Goal: Transaction & Acquisition: Purchase product/service

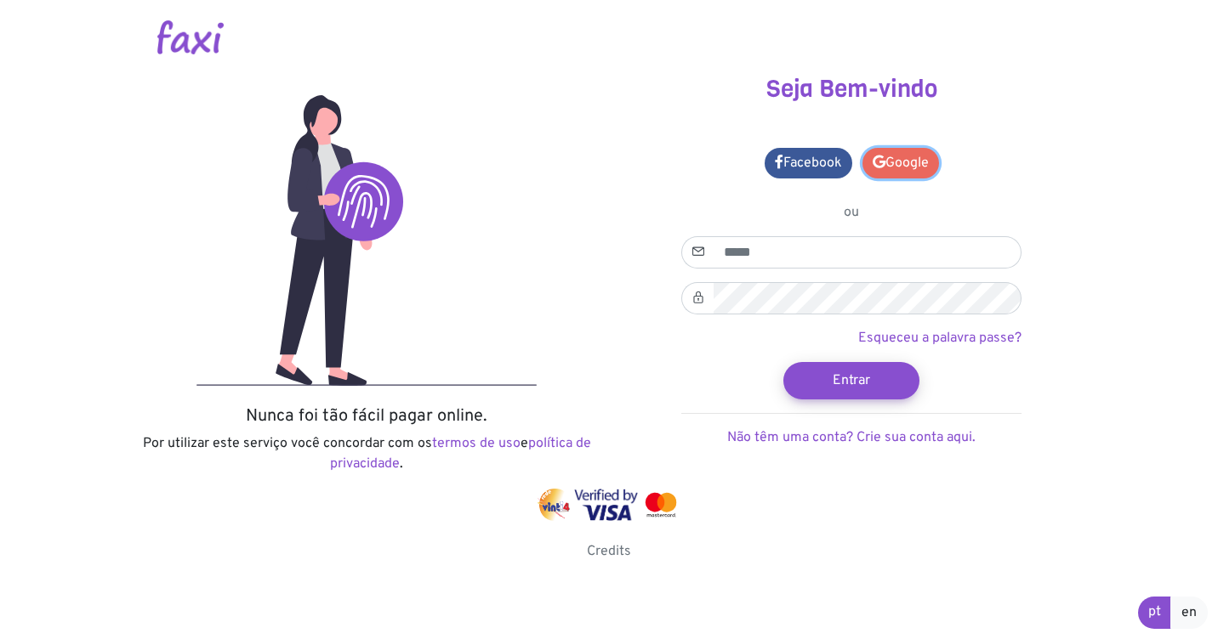
click at [923, 164] on link "Google" at bounding box center [900, 163] width 77 height 31
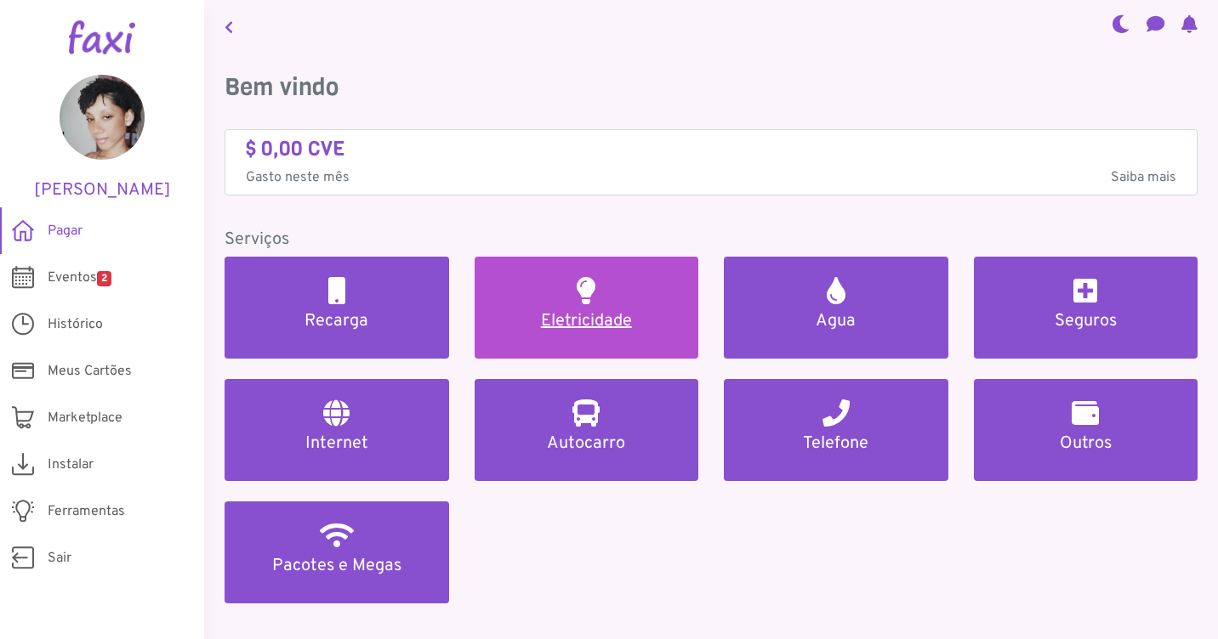
click at [590, 295] on h2 at bounding box center [586, 290] width 19 height 27
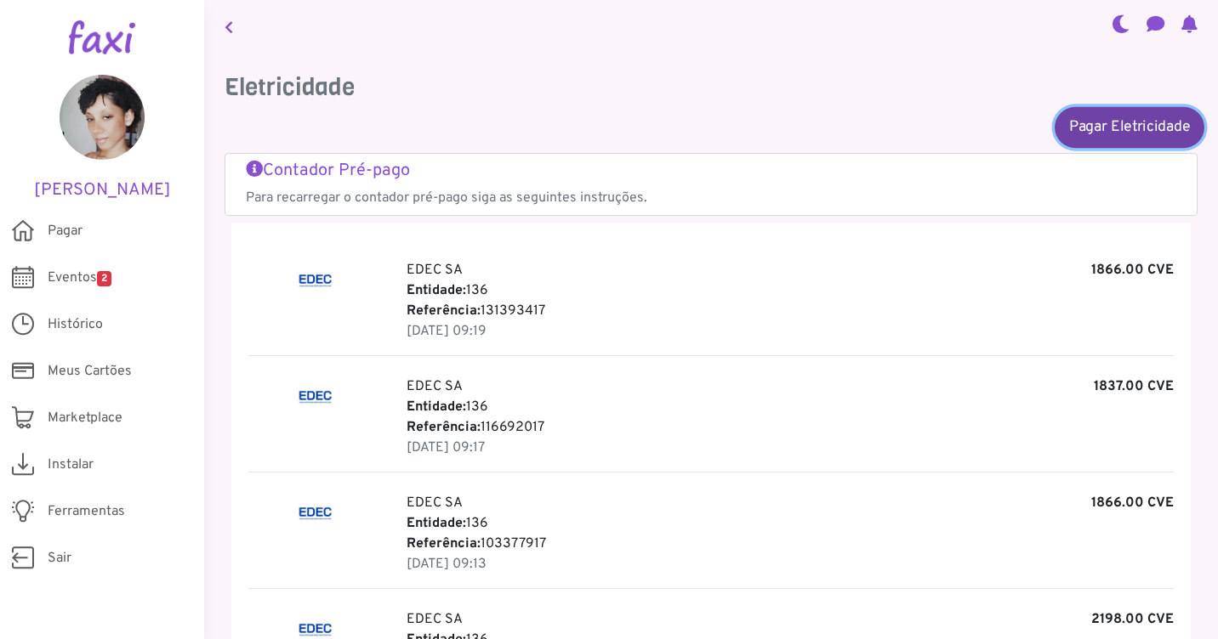
click at [1115, 141] on link "Pagar Eletricidade" at bounding box center [1129, 126] width 150 height 41
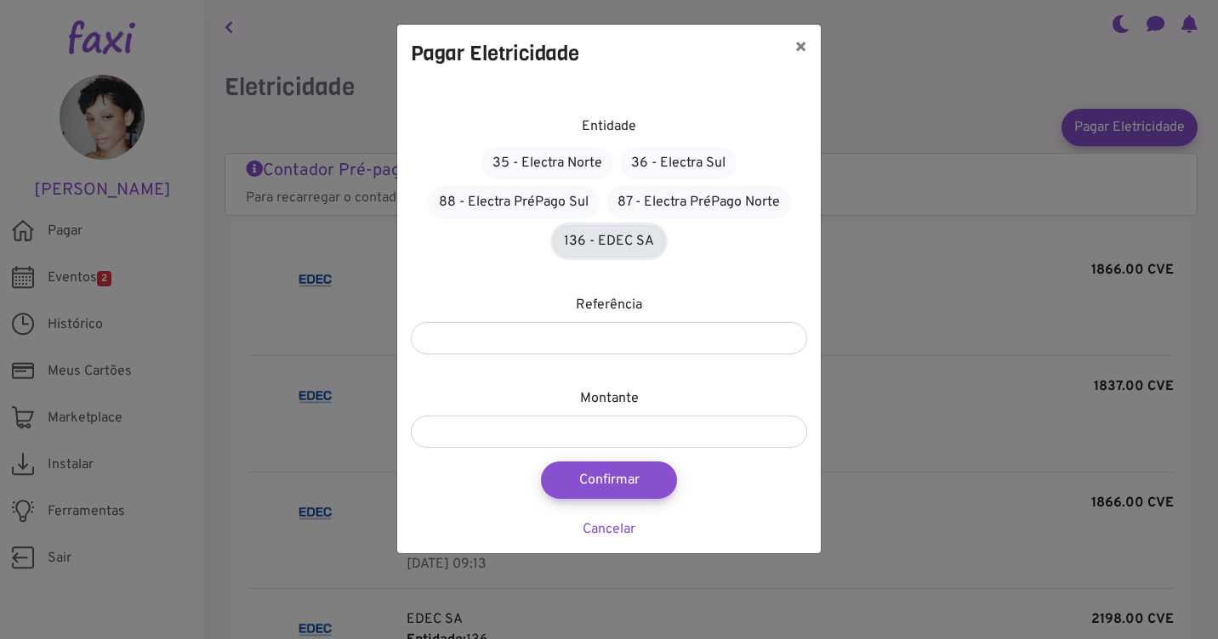
click at [589, 230] on link "136 - EDEC SA" at bounding box center [609, 241] width 112 height 32
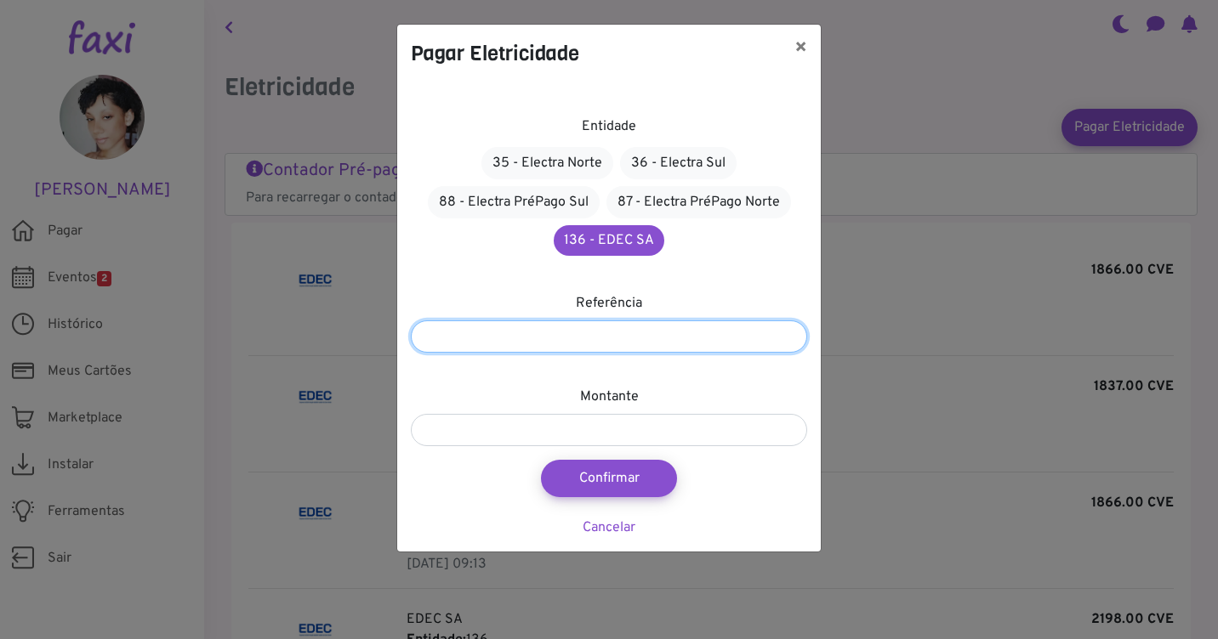
click at [563, 330] on input "number" at bounding box center [609, 337] width 396 height 32
type input "*********"
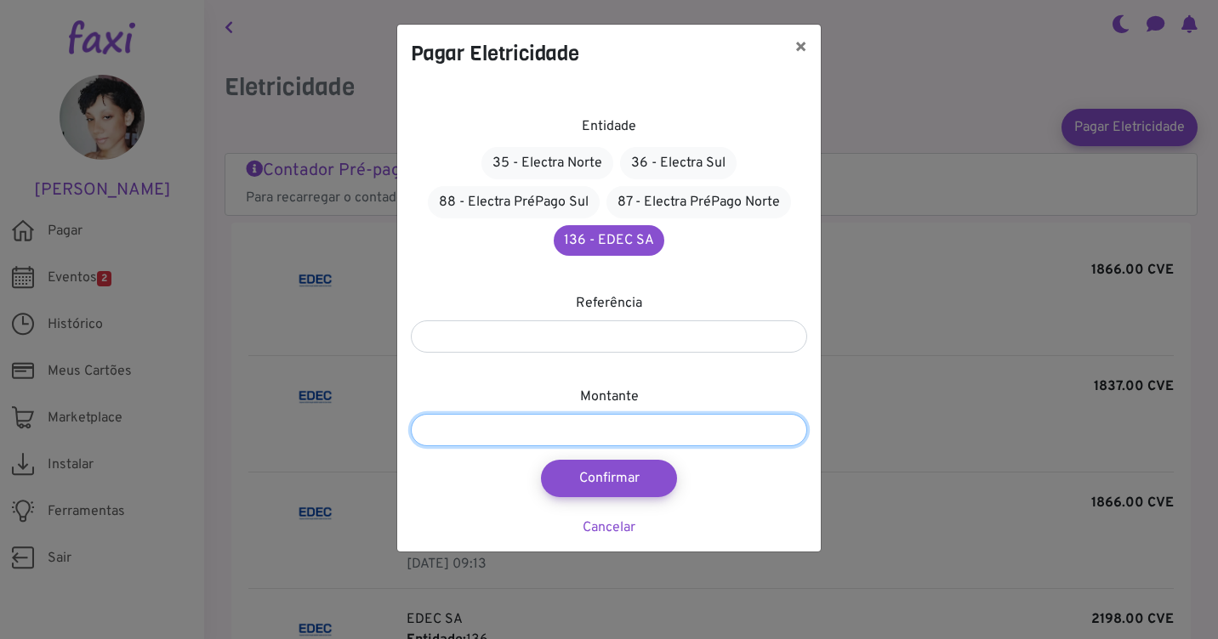
click at [634, 432] on input "number" at bounding box center [609, 430] width 396 height 32
type input "***"
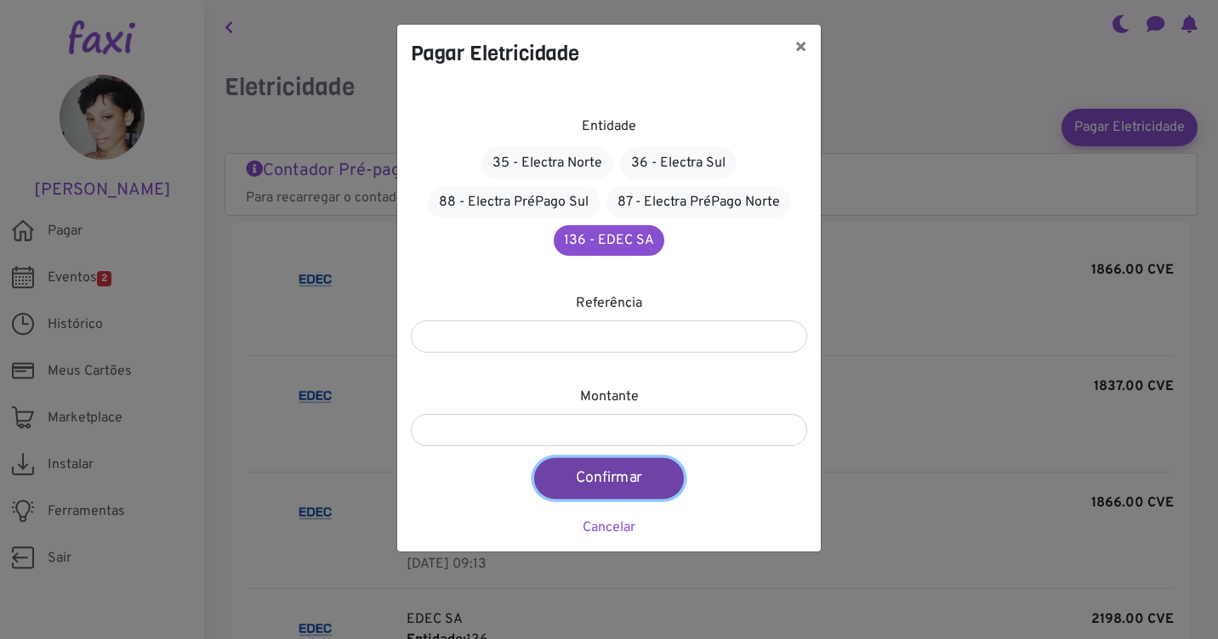
click at [612, 484] on button "Confirmar" at bounding box center [609, 478] width 150 height 41
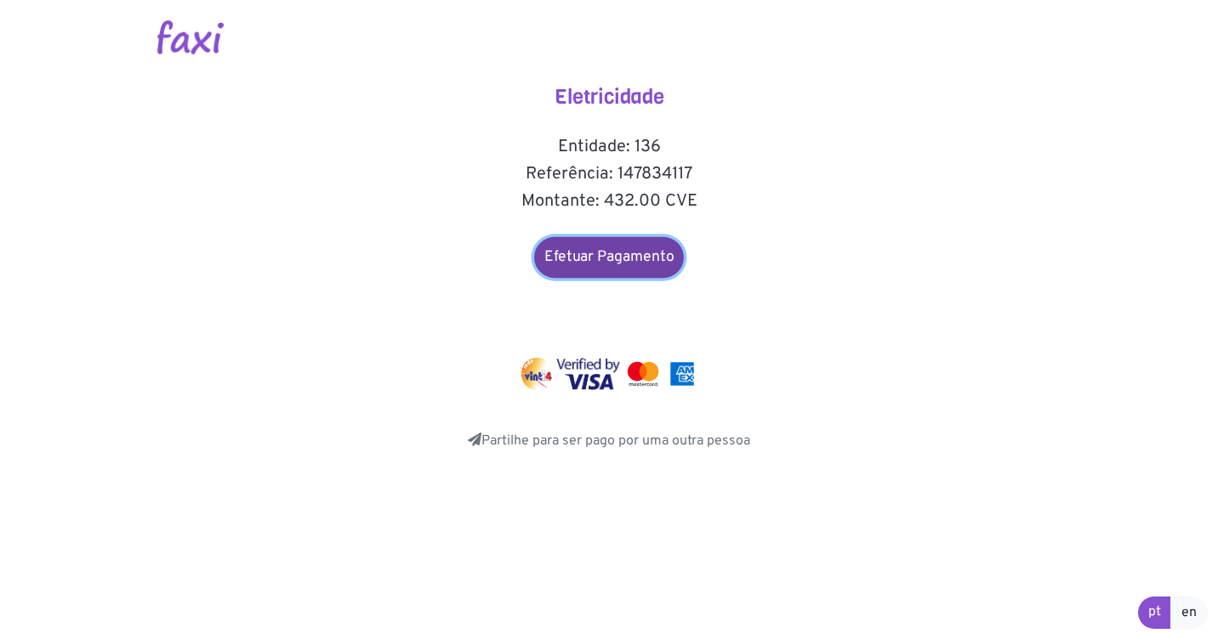
click at [657, 265] on link "Efetuar Pagamento" at bounding box center [609, 257] width 150 height 41
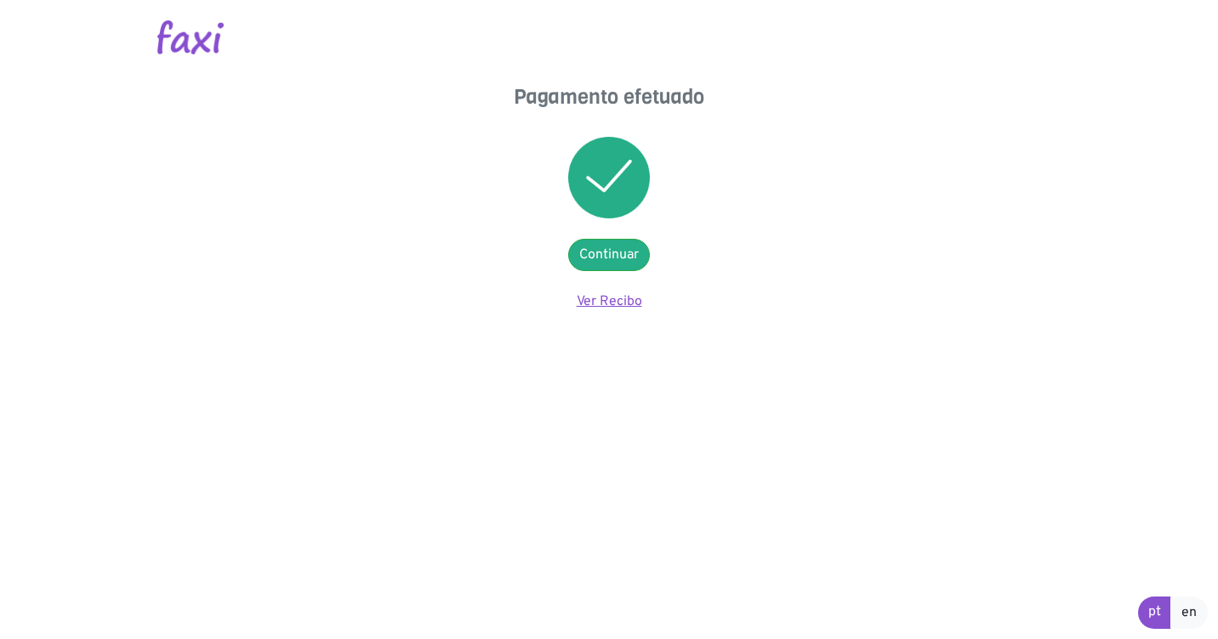
click at [624, 301] on link "Ver Recibo" at bounding box center [609, 301] width 65 height 17
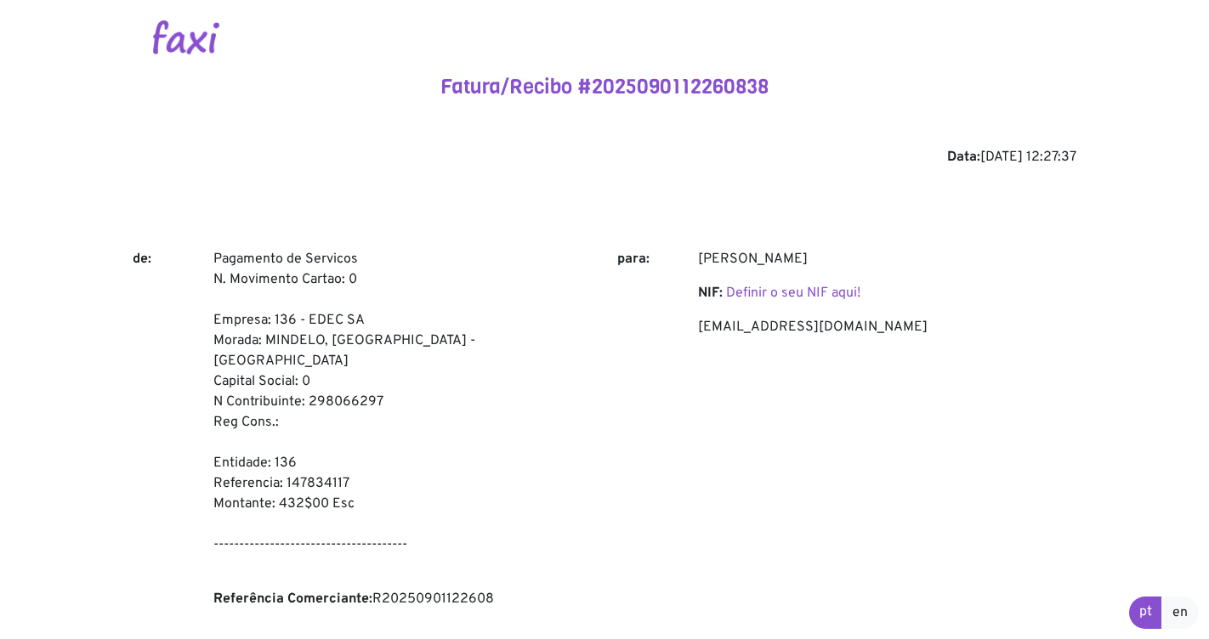
click at [162, 37] on img at bounding box center [186, 37] width 66 height 34
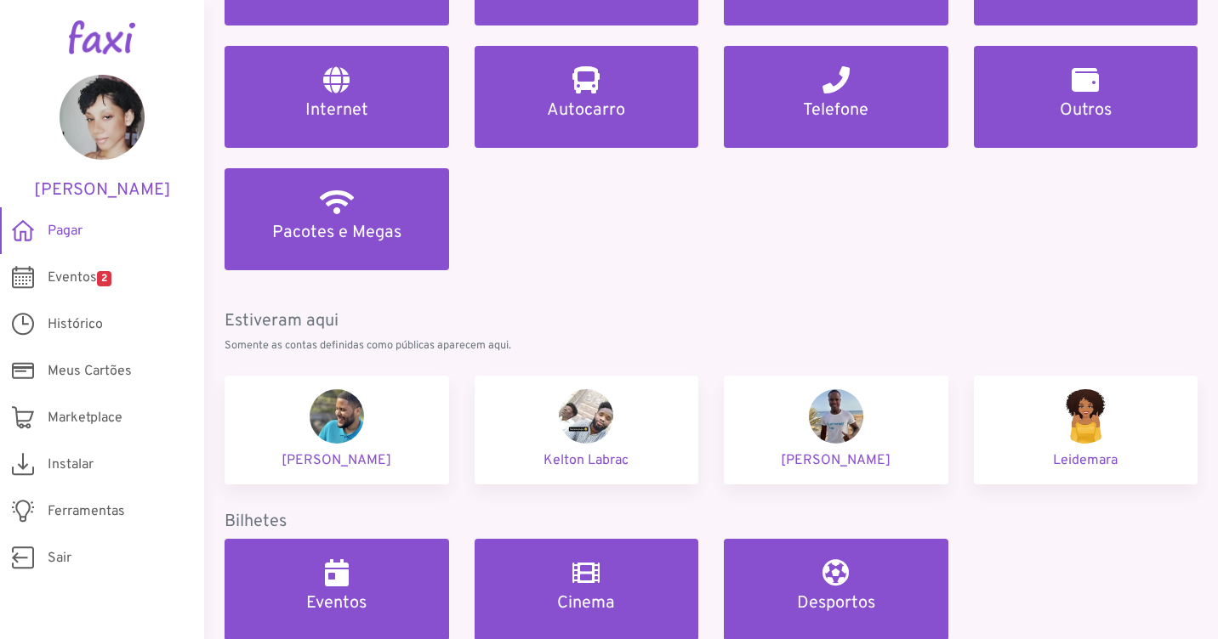
scroll to position [340, 0]
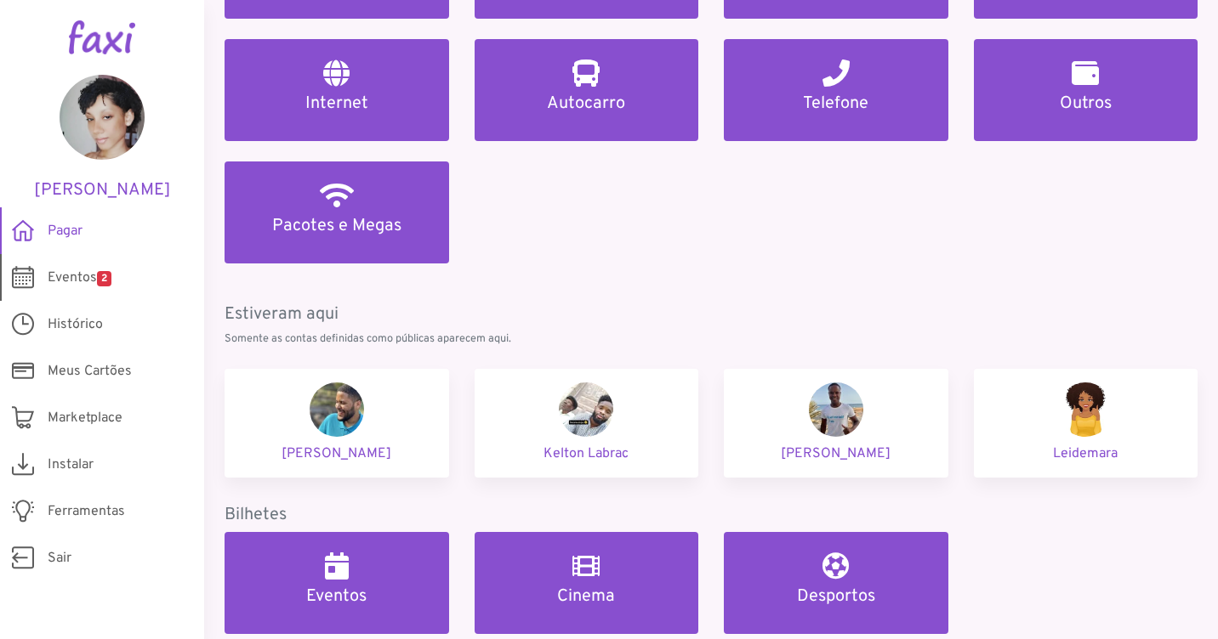
click at [44, 269] on link "Eventos 2" at bounding box center [102, 277] width 204 height 47
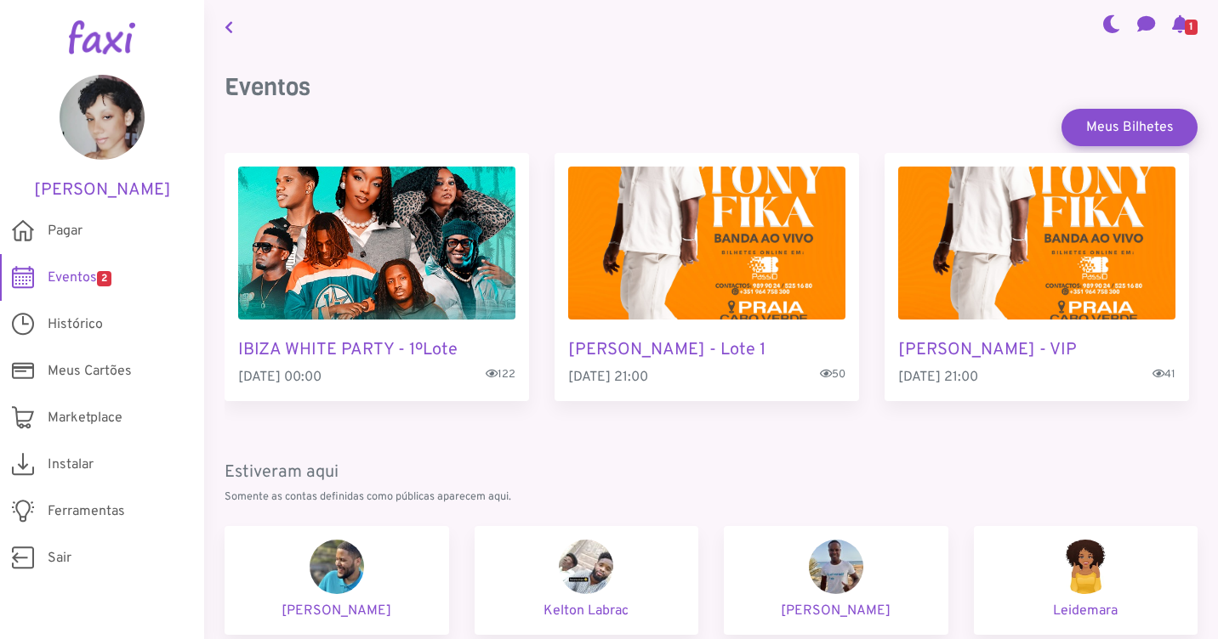
click at [733, 303] on img "2 / 3" at bounding box center [706, 243] width 277 height 153
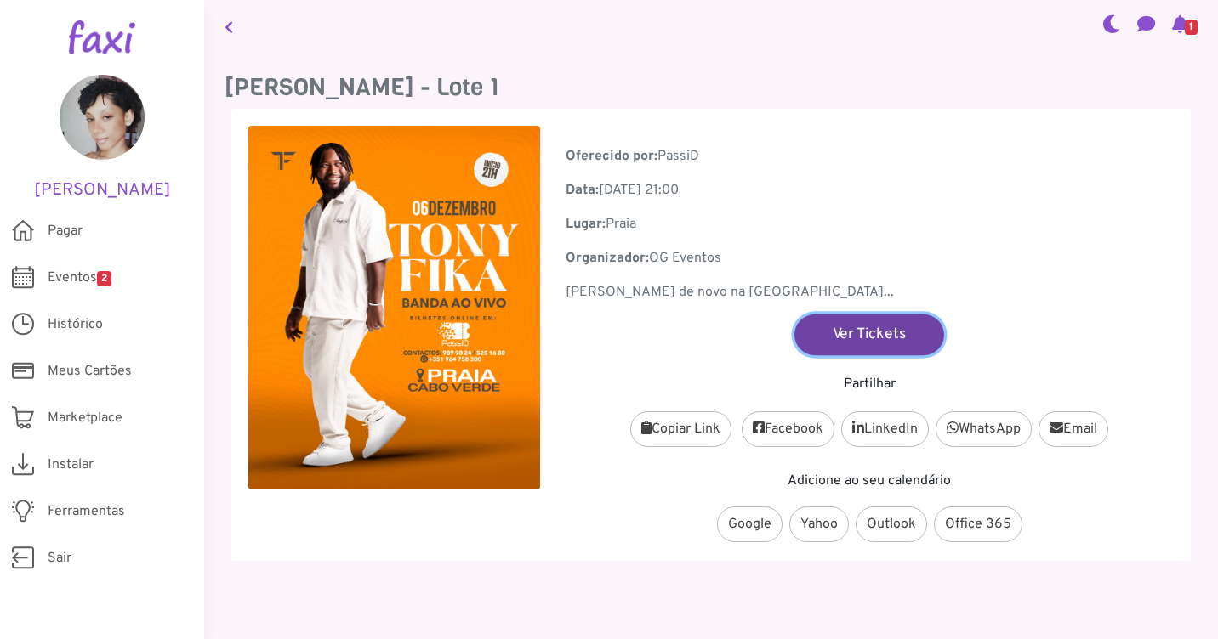
click at [827, 339] on link "Ver Tickets" at bounding box center [869, 334] width 150 height 41
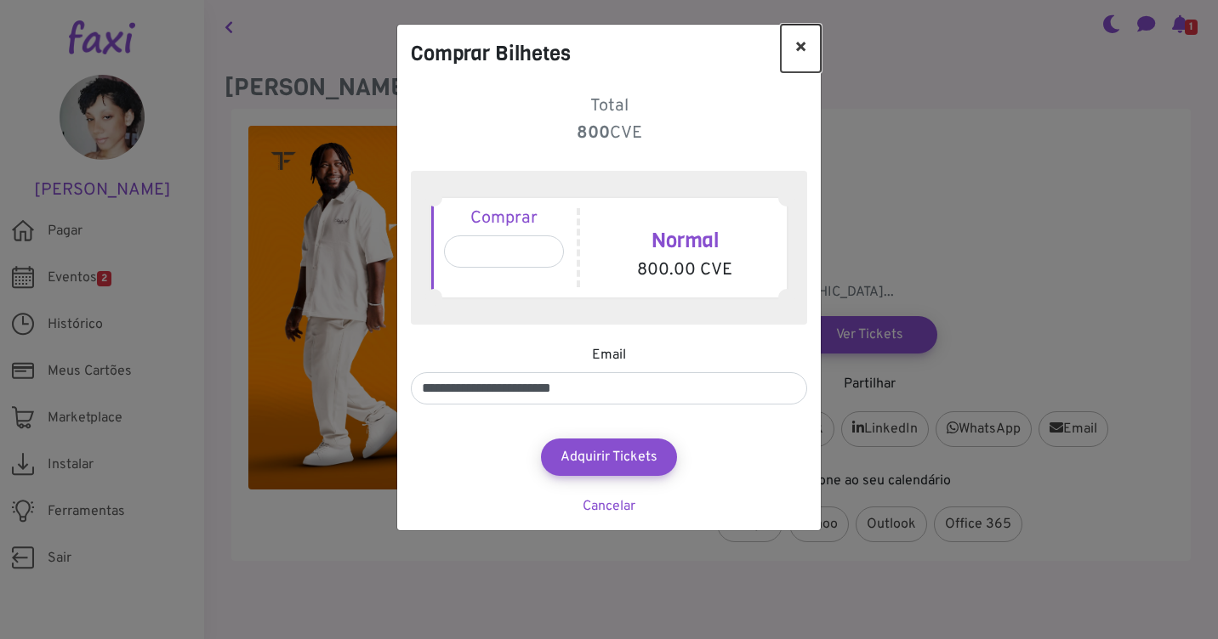
click at [804, 51] on button "×" at bounding box center [801, 49] width 40 height 48
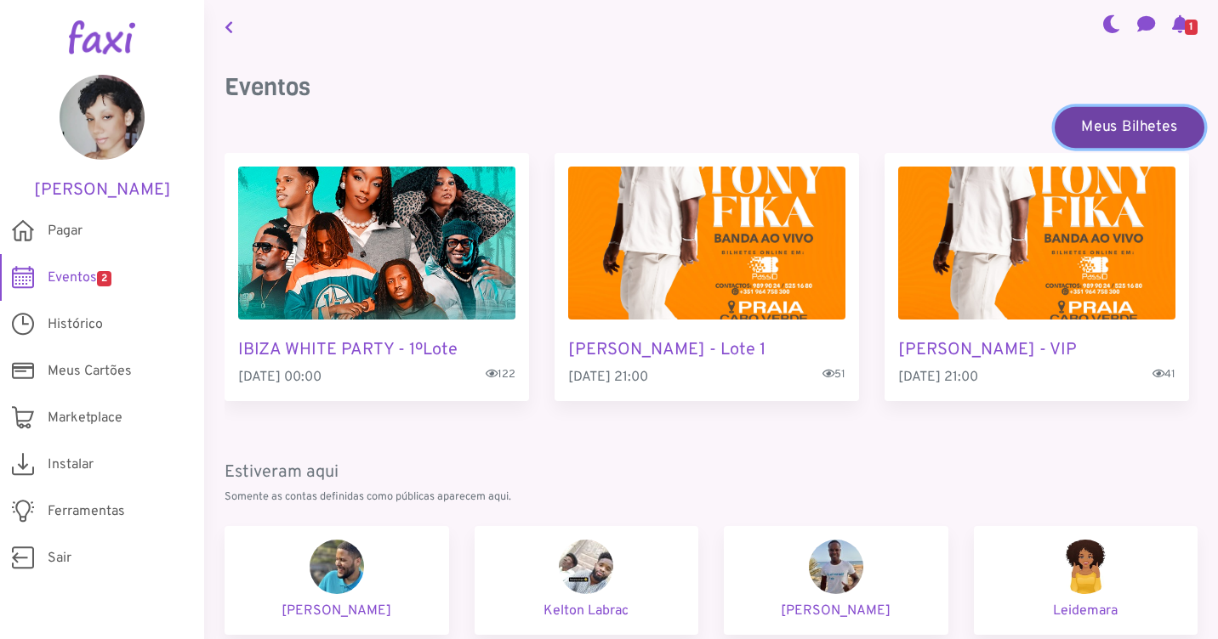
click at [1143, 129] on link "Meus Bilhetes" at bounding box center [1129, 126] width 150 height 41
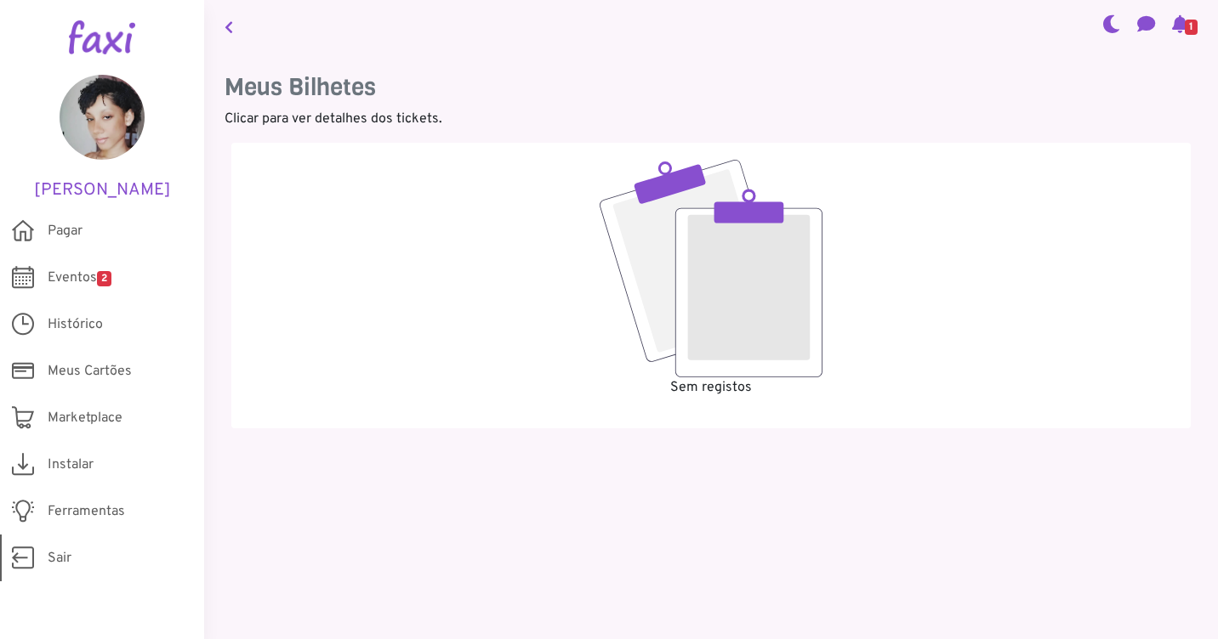
click at [76, 570] on link "Sair" at bounding box center [102, 558] width 204 height 47
